Goal: Obtain resource: Obtain resource

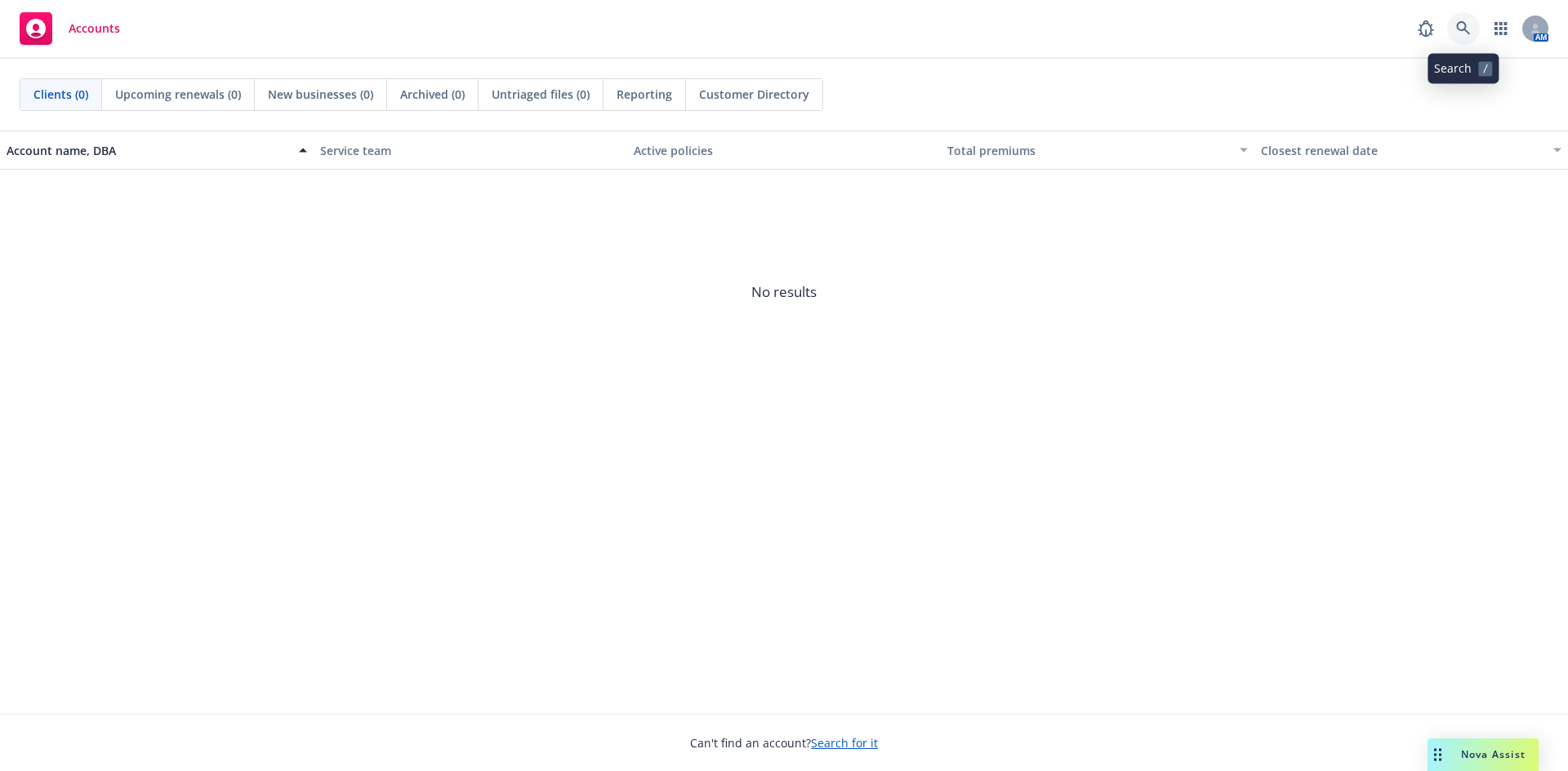
click at [1464, 31] on icon at bounding box center [1464, 29] width 15 height 15
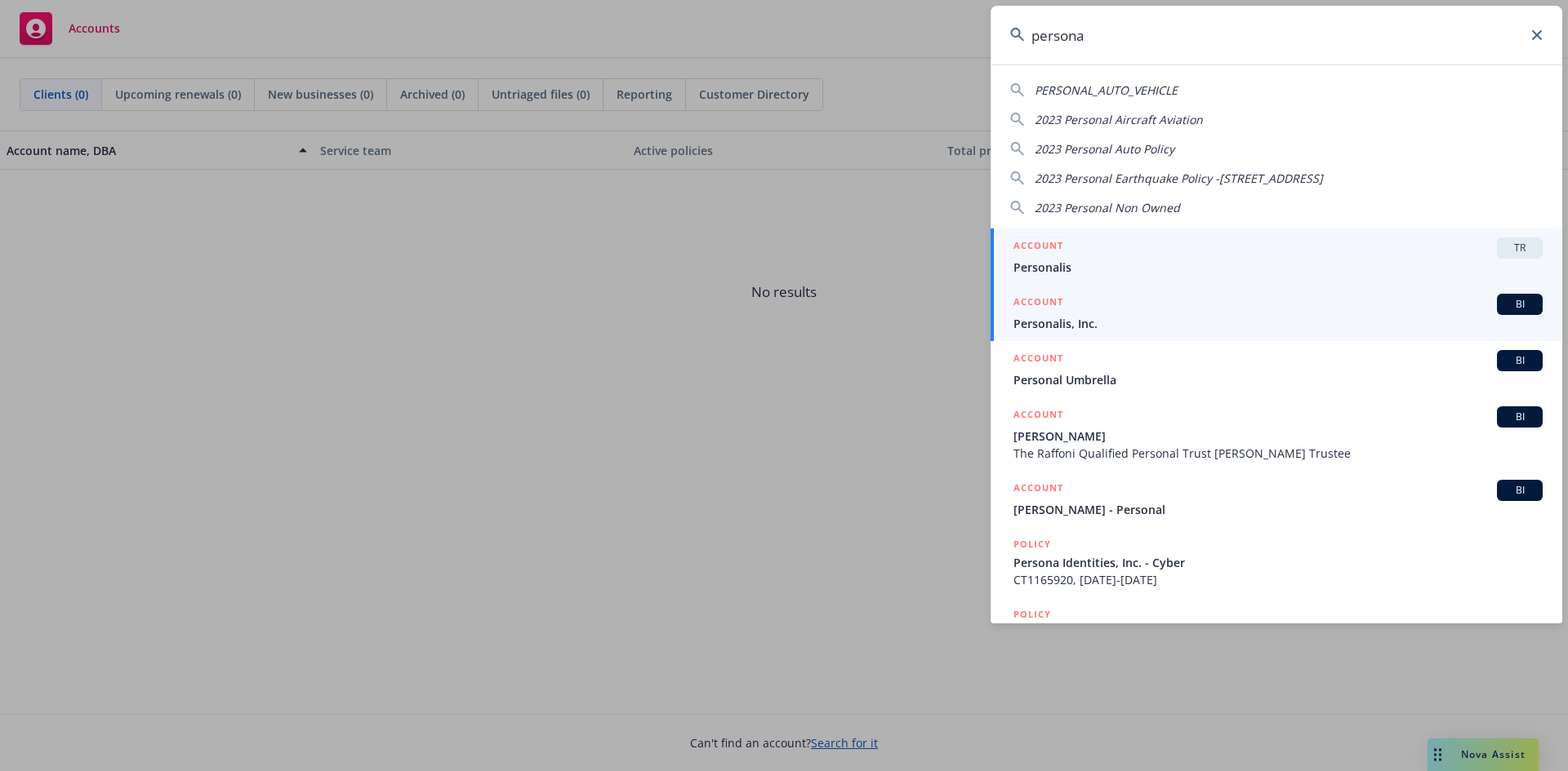
type input "persona"
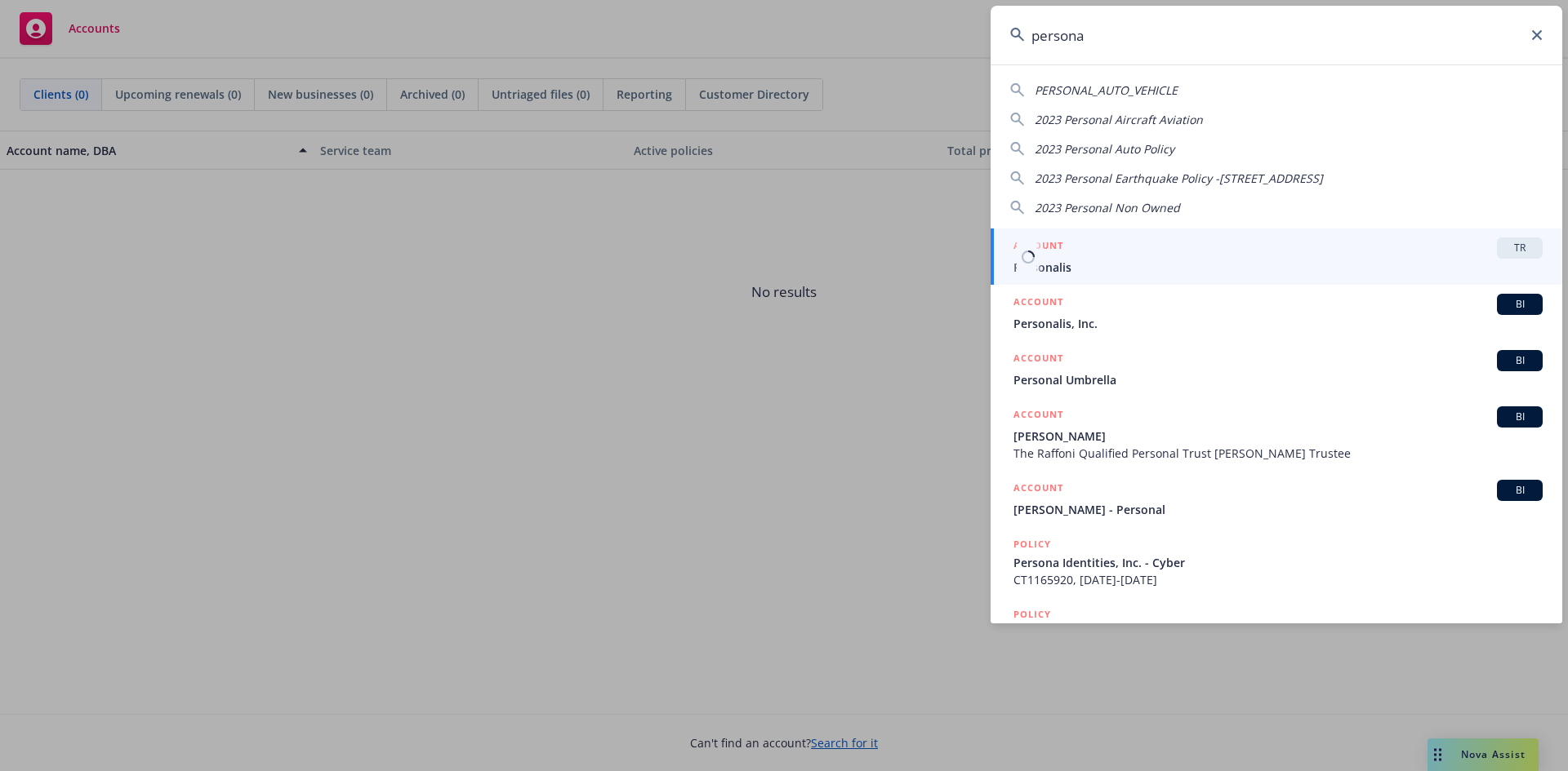
click at [1525, 248] on div "TR" at bounding box center [1520, 248] width 45 height 21
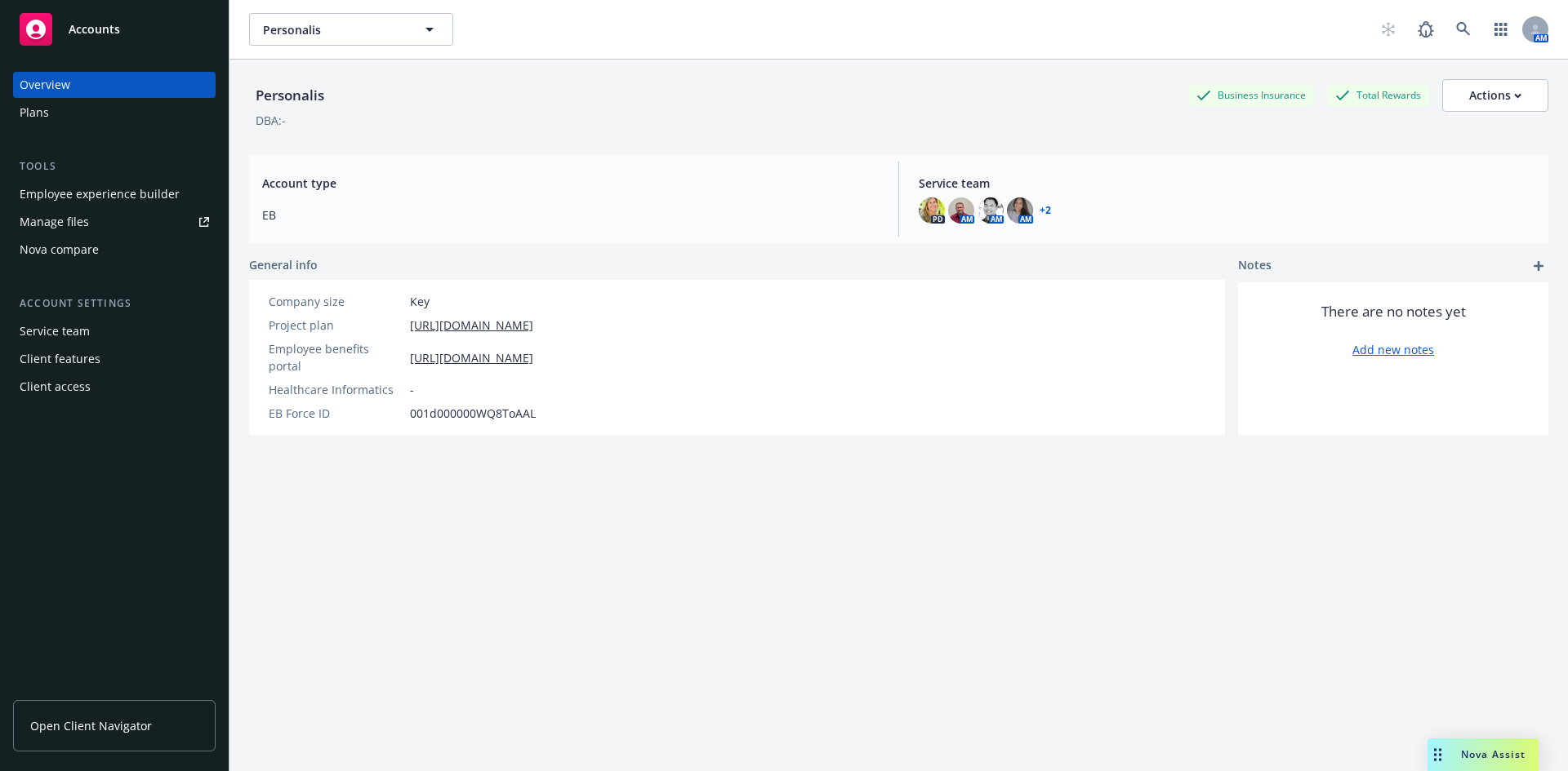
click at [85, 730] on span "Open Client Navigator" at bounding box center [91, 726] width 122 height 17
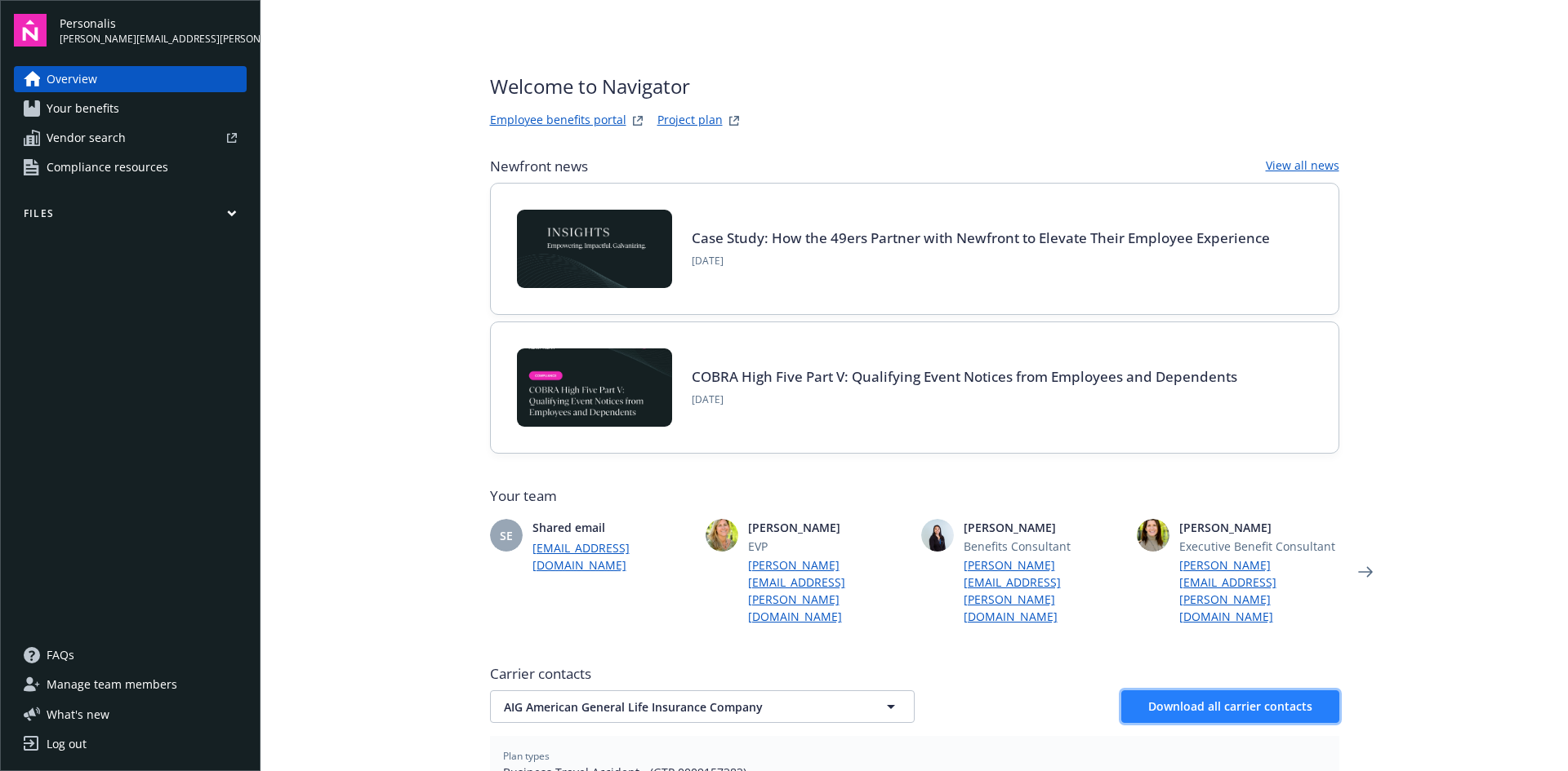
click at [1228, 699] on span "Download all carrier contacts" at bounding box center [1230, 706] width 164 height 16
